Goal: Task Accomplishment & Management: Manage account settings

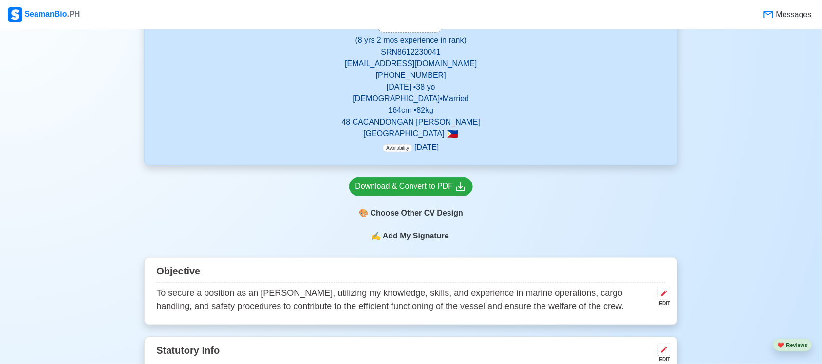
scroll to position [195, 0]
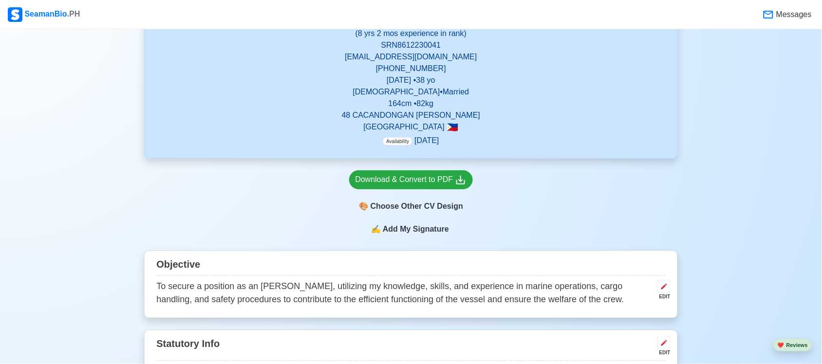
click at [398, 144] on span "Availability" at bounding box center [398, 141] width 30 height 8
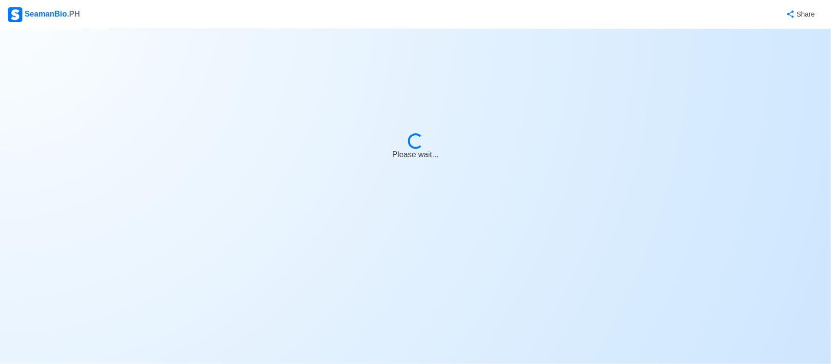
select select "Actively Looking for Job"
select select "Visible for Hiring"
select select "Married"
select select "[DEMOGRAPHIC_DATA]"
select select "PH"
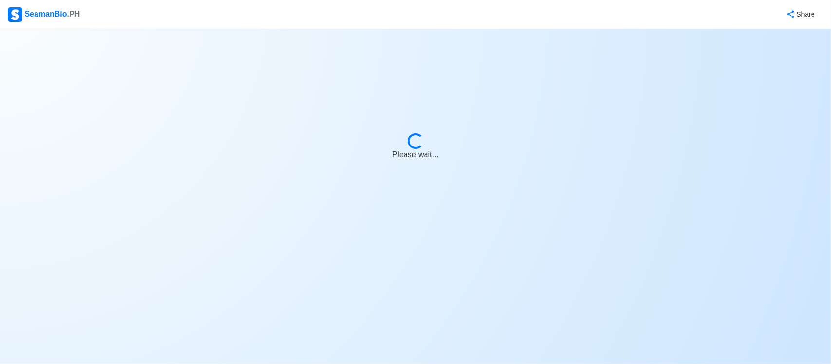
select select "8"
select select "2"
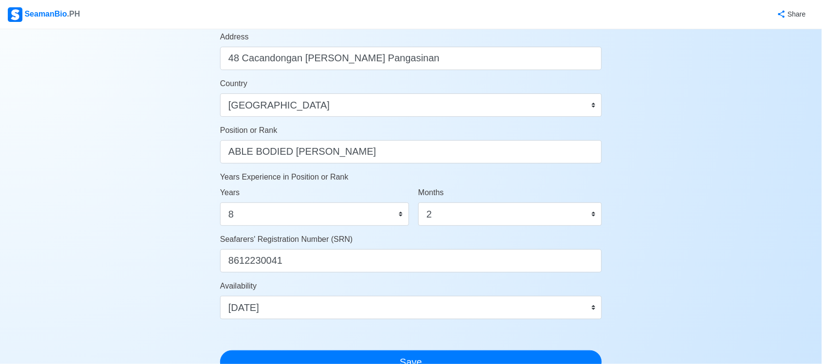
scroll to position [414, 0]
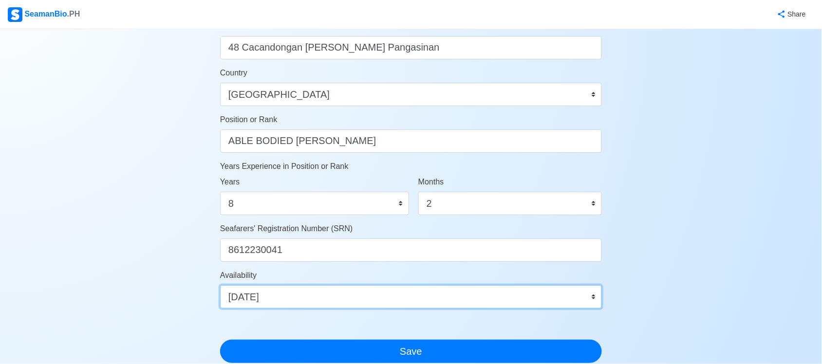
click at [557, 298] on select "Immediate [DATE] [DATE] [DATE] [DATE] [DATE] [DATE] [DATE] [DATE] [DATE]" at bounding box center [411, 296] width 382 height 23
select select "4102416000000"
click at [220, 285] on select "Immediate [DATE] [DATE] [DATE] [DATE] [DATE] [DATE] [DATE] [DATE] [DATE]" at bounding box center [411, 296] width 382 height 23
click at [308, 304] on select "Immediate [DATE] [DATE] [DATE] [DATE] [DATE] [DATE] [DATE] [DATE] [DATE]" at bounding box center [411, 296] width 382 height 23
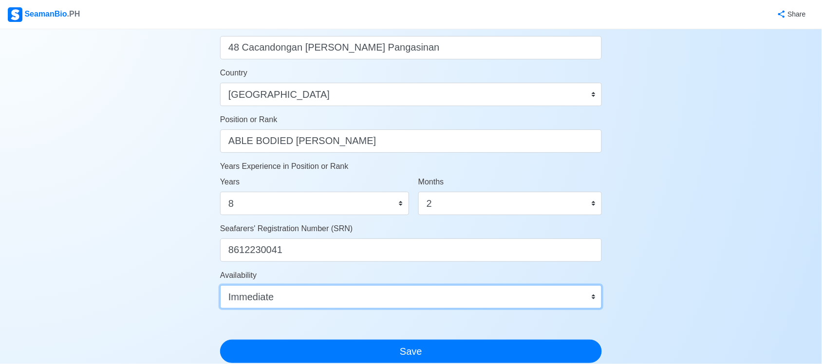
click at [308, 304] on select "Immediate [DATE] [DATE] [DATE] [DATE] [DATE] [DATE] [DATE] [DATE] [DATE]" at bounding box center [411, 296] width 382 height 23
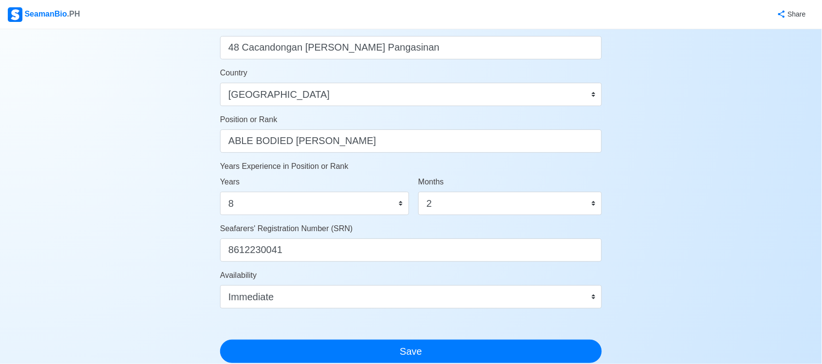
click at [733, 62] on div "Account Setup 🗂️ Your Job Status Onboard Actively Looking for Job Not Looking f…" at bounding box center [411, 54] width 822 height 879
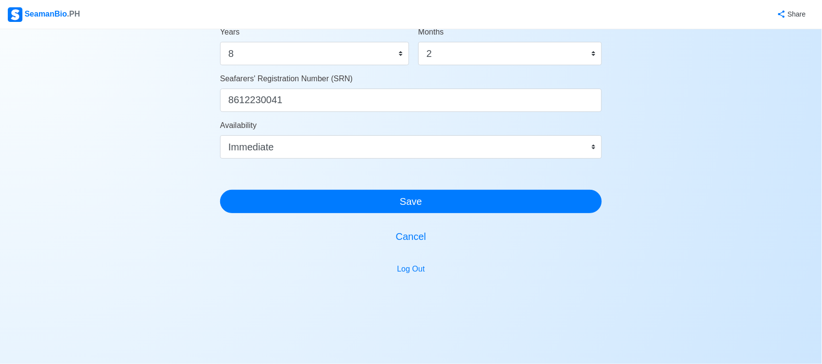
scroll to position [568, 0]
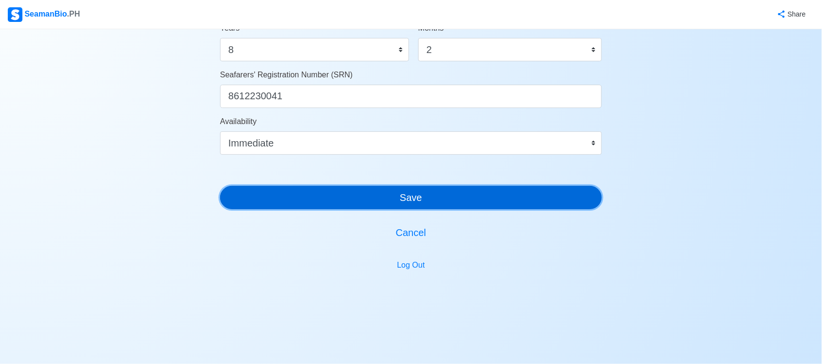
click at [540, 194] on button "Save" at bounding box center [411, 197] width 382 height 23
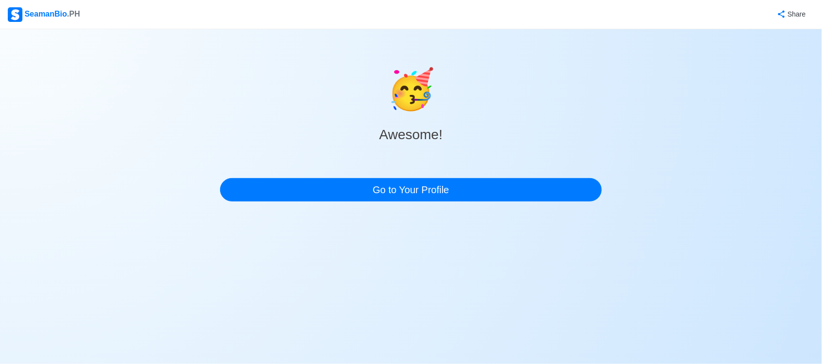
scroll to position [0, 0]
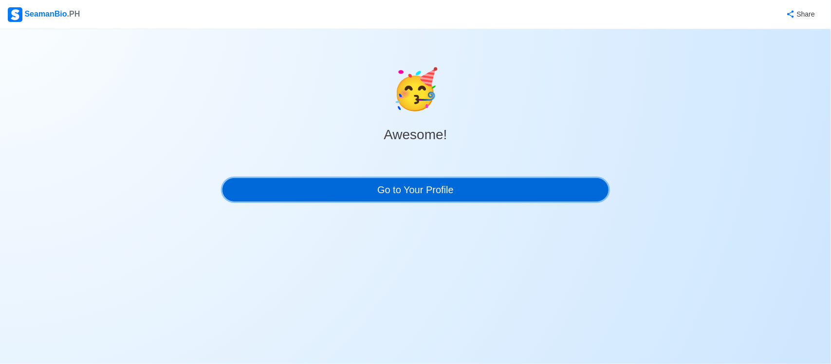
click at [495, 184] on link "Go to Your Profile" at bounding box center [416, 189] width 387 height 23
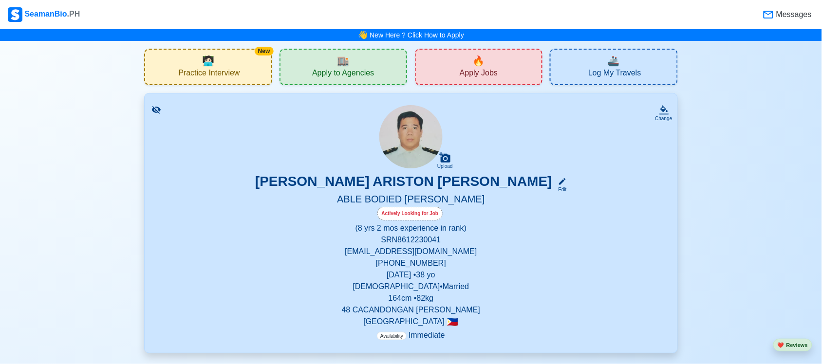
click at [330, 66] on div "🏬 Apply to Agencies" at bounding box center [343, 67] width 128 height 37
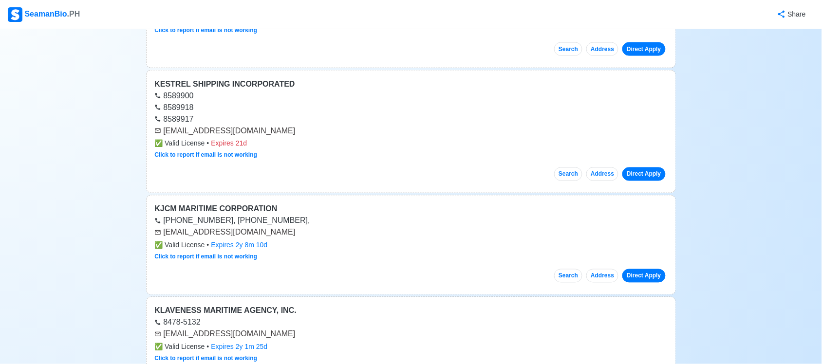
scroll to position [414, 0]
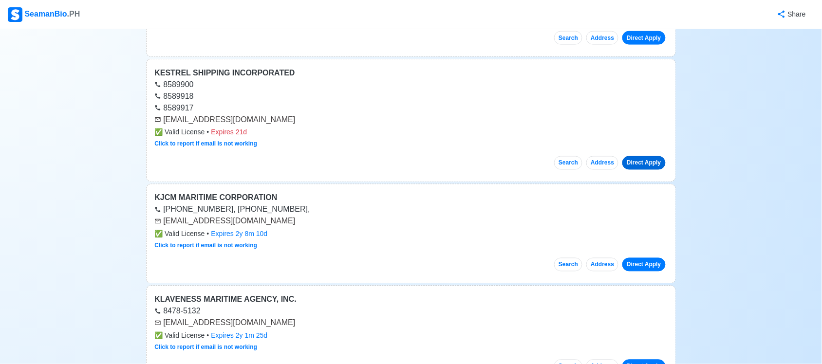
click at [649, 166] on link "Direct Apply" at bounding box center [643, 163] width 43 height 14
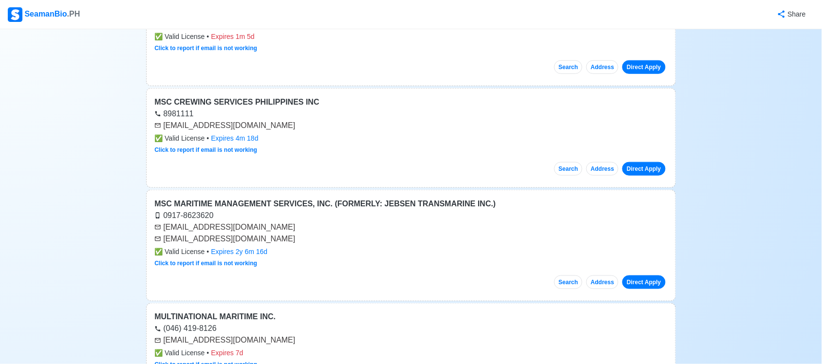
scroll to position [4626, 0]
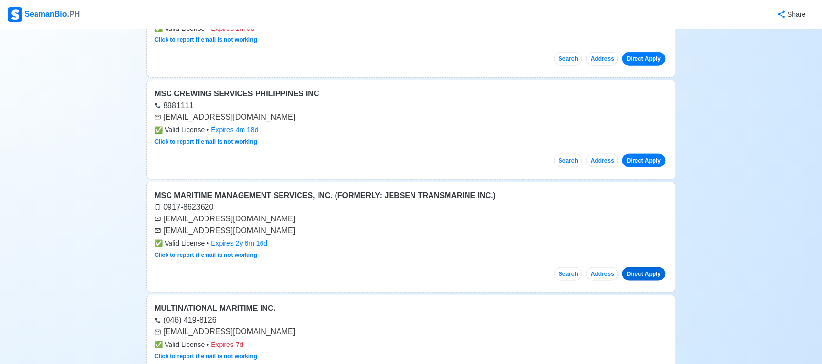
click at [650, 281] on link "Direct Apply" at bounding box center [643, 274] width 43 height 14
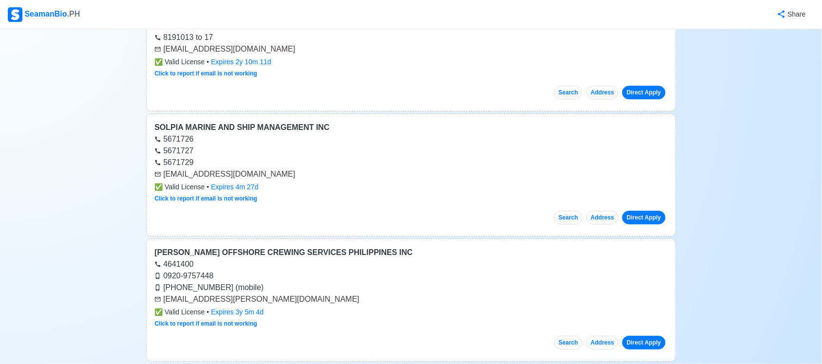
scroll to position [14032, 0]
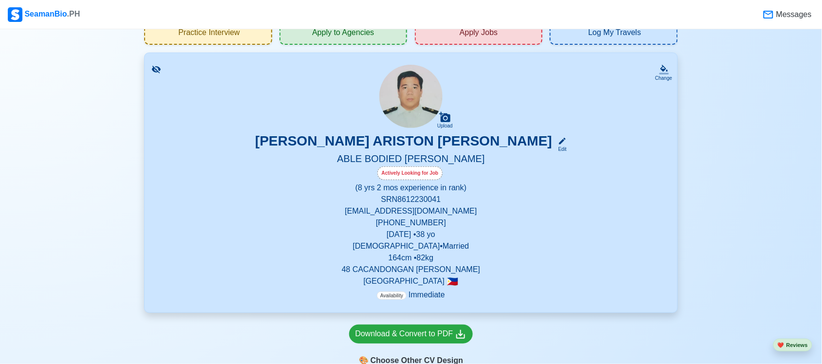
scroll to position [49, 0]
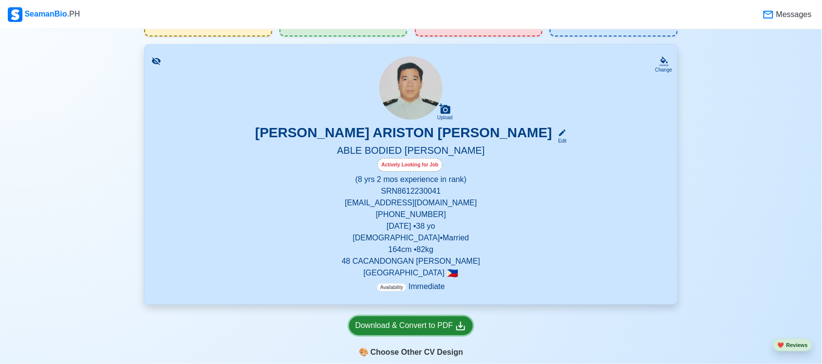
click at [429, 332] on div "Download & Convert to PDF" at bounding box center [411, 326] width 112 height 12
click at [558, 135] on icon at bounding box center [562, 133] width 9 height 9
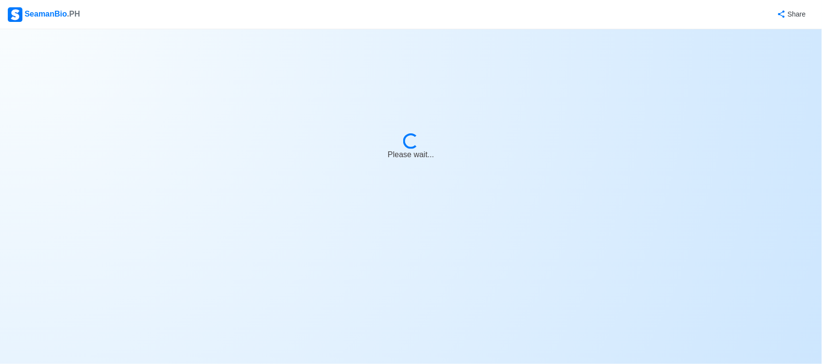
select select "Actively Looking for Job"
select select "Visible for Hiring"
select select "Married"
select select "[DEMOGRAPHIC_DATA]"
select select "PH"
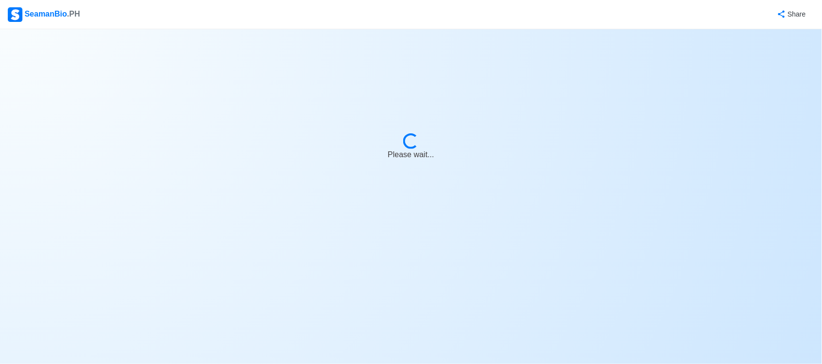
select select "8"
select select "2"
select select "4102416000000"
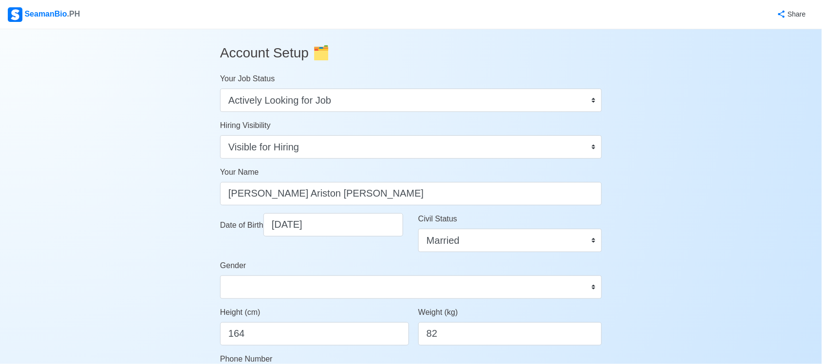
click at [319, 55] on span "🗂️" at bounding box center [321, 52] width 17 height 15
click at [271, 59] on h3 "Account Setup 🗂️" at bounding box center [411, 53] width 382 height 32
click at [323, 55] on span "🗂️" at bounding box center [321, 52] width 17 height 15
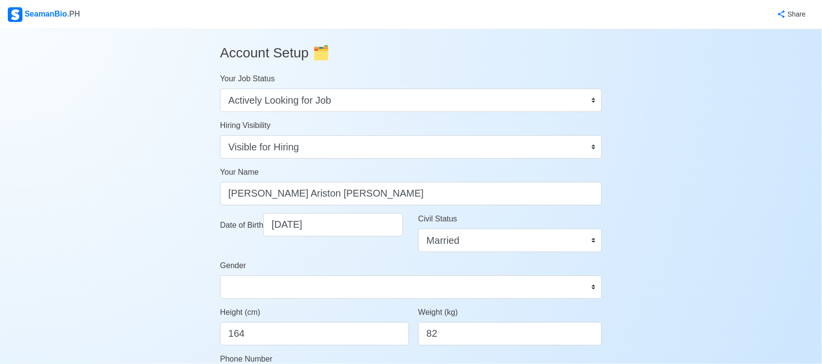
click at [263, 53] on h3 "Account Setup 🗂️" at bounding box center [411, 53] width 382 height 32
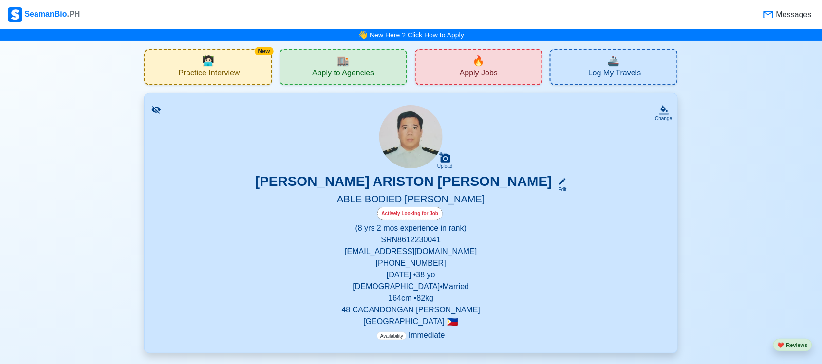
click at [588, 75] on div "🚢 Log My Travels" at bounding box center [614, 67] width 128 height 37
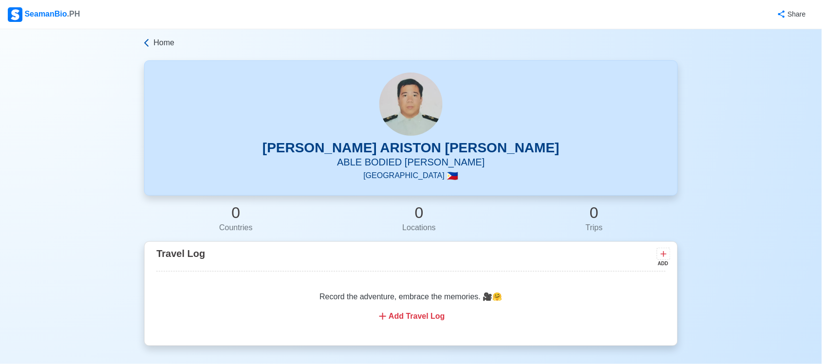
click at [148, 44] on icon at bounding box center [147, 43] width 10 height 10
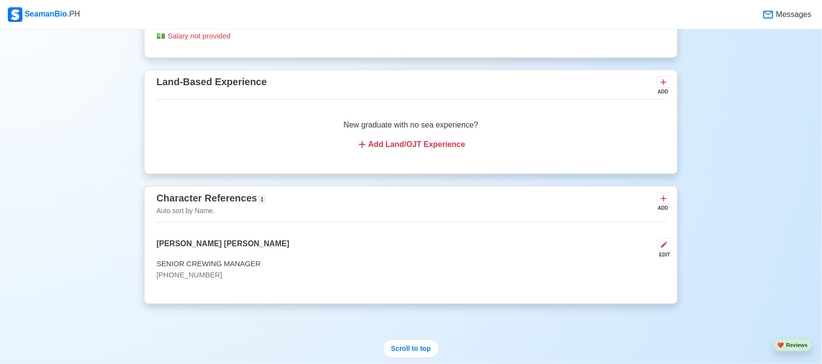
scroll to position [3335, 0]
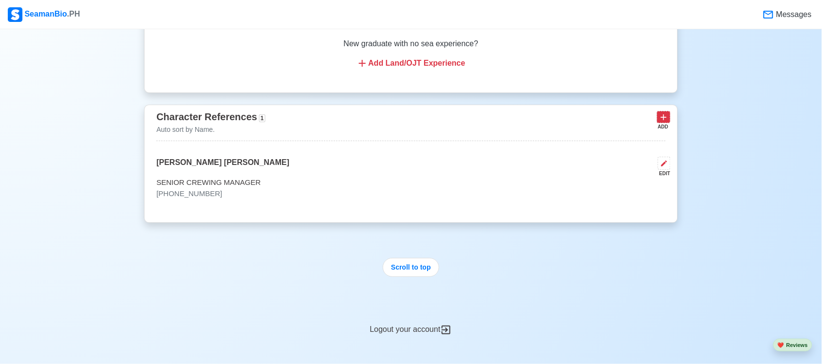
click at [665, 122] on icon at bounding box center [664, 117] width 10 height 10
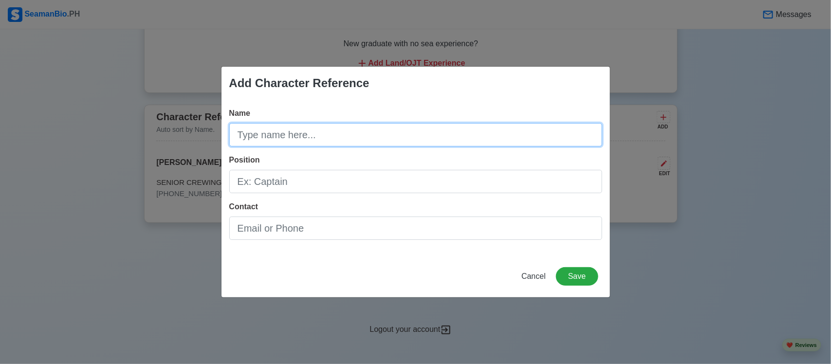
click at [400, 129] on input "Name" at bounding box center [415, 134] width 373 height 23
type input "m"
type input "[PERSON_NAME]"
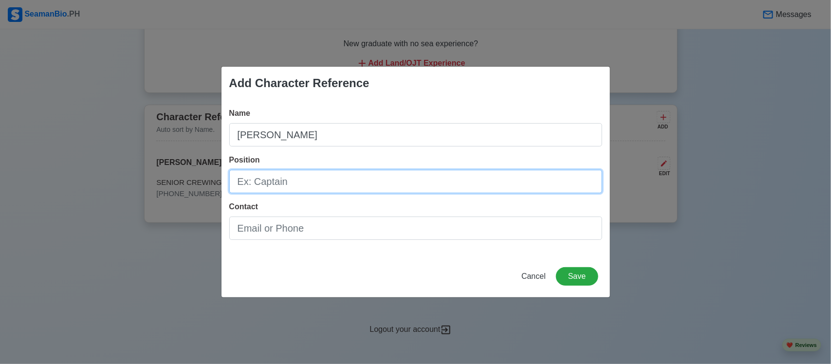
click at [313, 180] on input "Position" at bounding box center [415, 181] width 373 height 23
type input "Crewing"
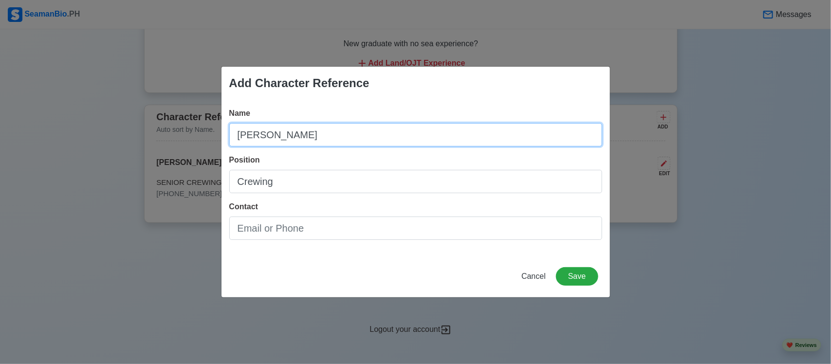
click at [380, 136] on input "[PERSON_NAME]" at bounding box center [415, 134] width 373 height 23
type input "[PERSON_NAME]"
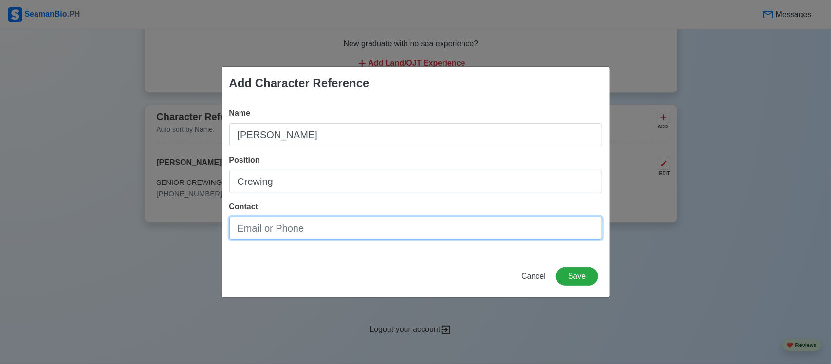
click at [335, 234] on input "Contact" at bounding box center [415, 228] width 373 height 23
type input "09167008391"
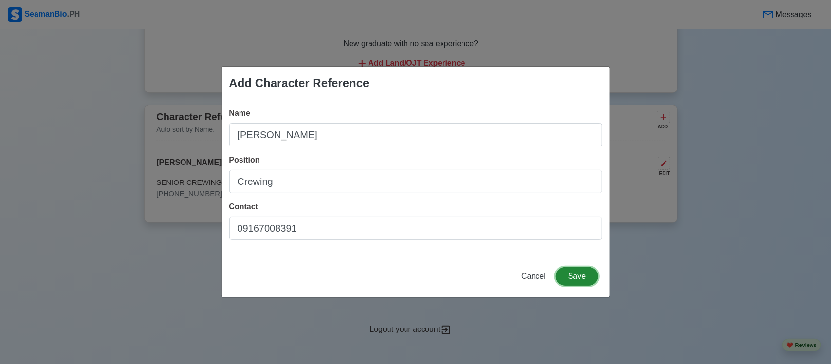
click at [580, 271] on button "Save" at bounding box center [577, 276] width 42 height 19
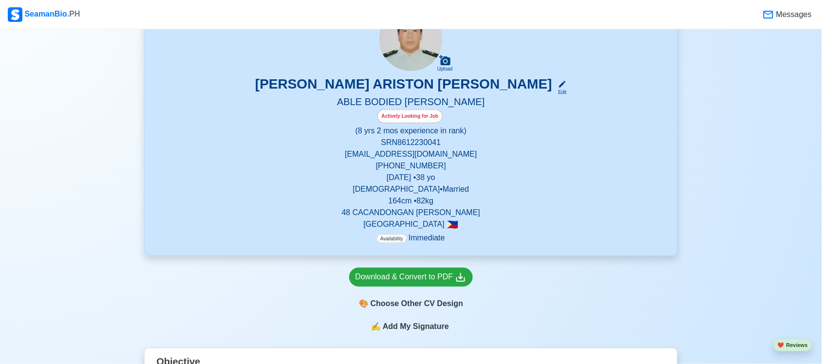
scroll to position [89, 0]
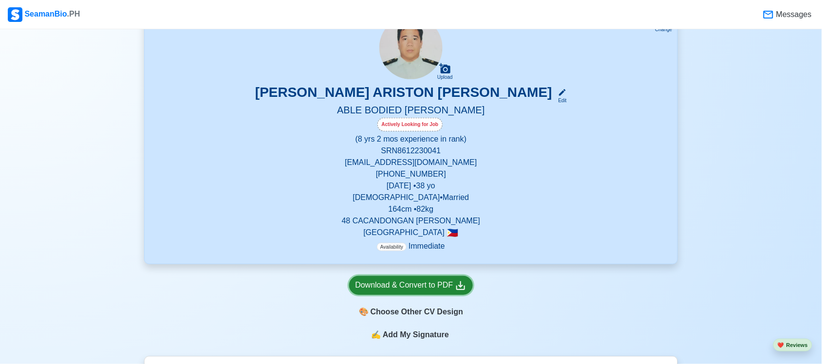
click at [436, 286] on div "Download & Convert to PDF" at bounding box center [411, 285] width 112 height 12
